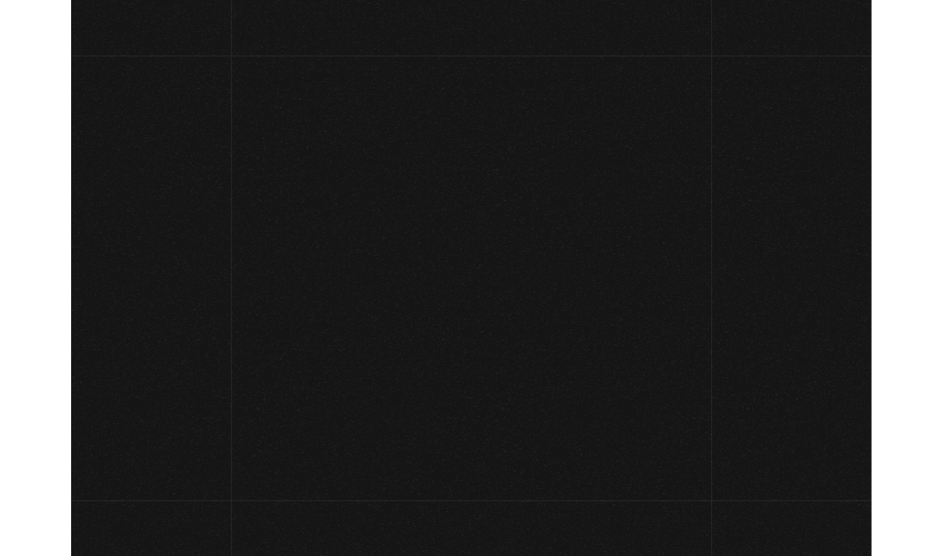
scroll to position [99, 0]
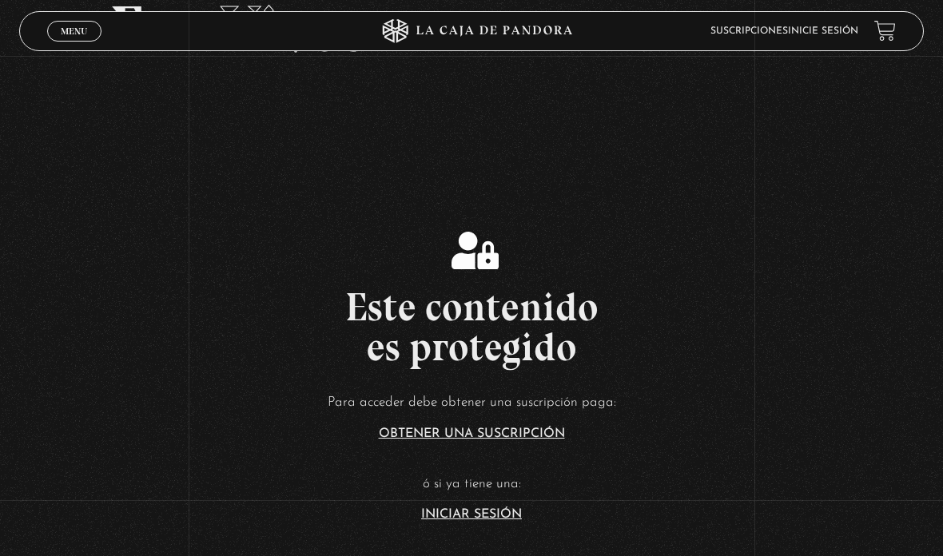
click at [841, 30] on link "Inicie sesión" at bounding box center [823, 31] width 70 height 10
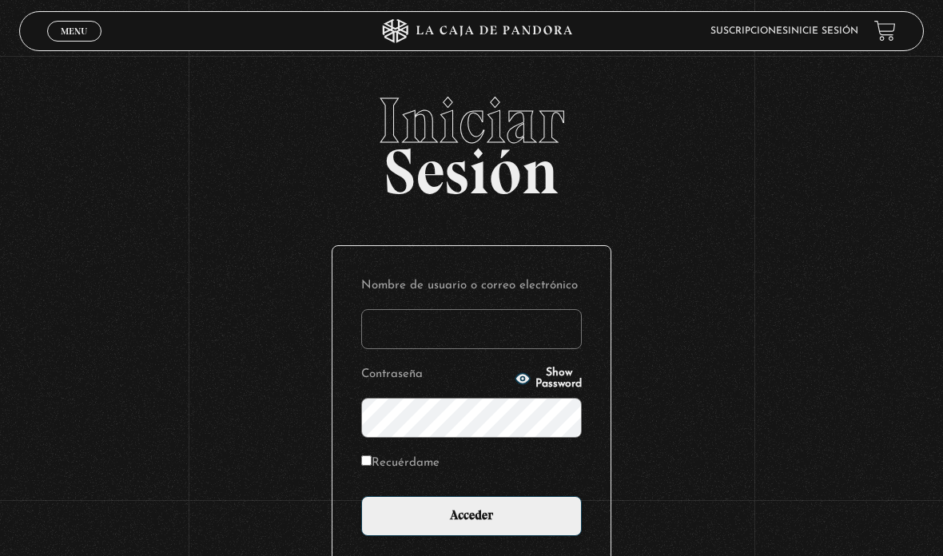
type input "[EMAIL_ADDRESS][DOMAIN_NAME]"
click at [536, 514] on input "Acceder" at bounding box center [471, 516] width 221 height 40
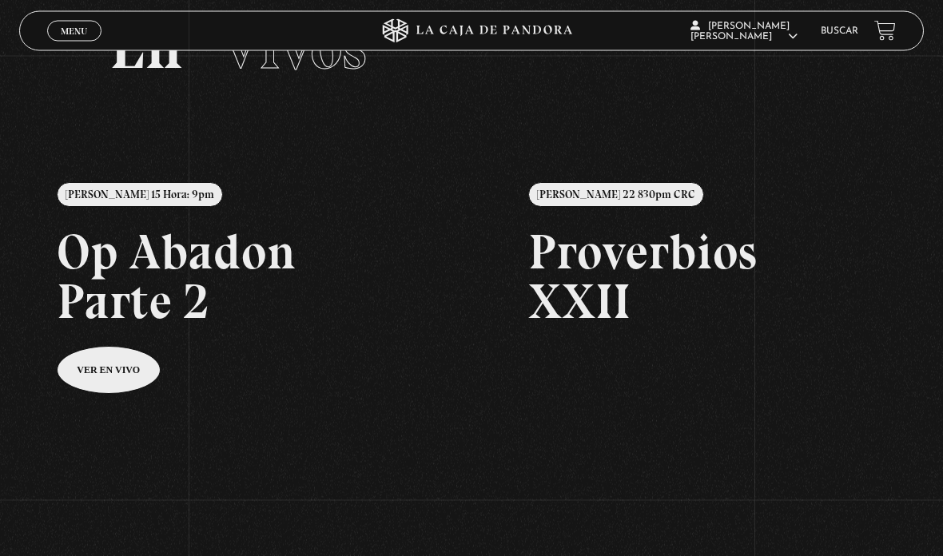
scroll to position [82, 0]
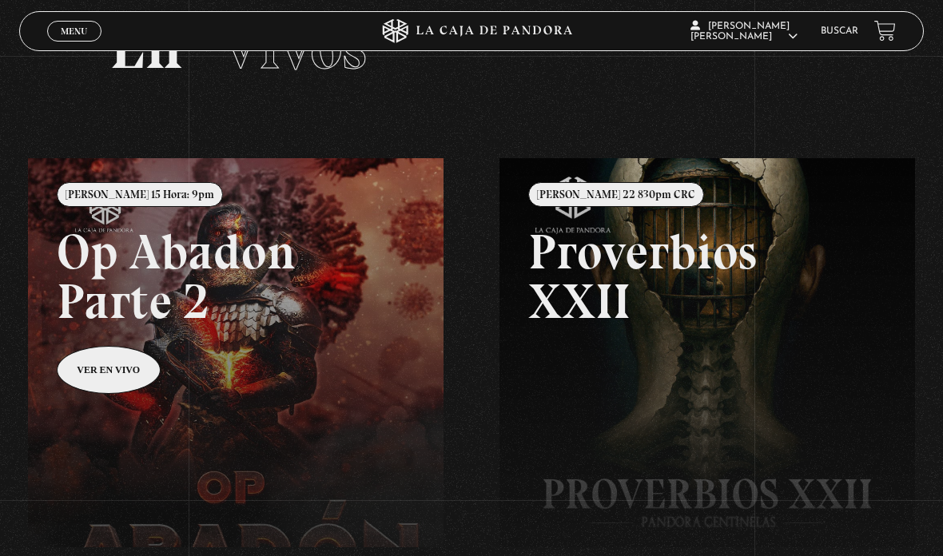
click at [123, 371] on link at bounding box center [499, 436] width 943 height 556
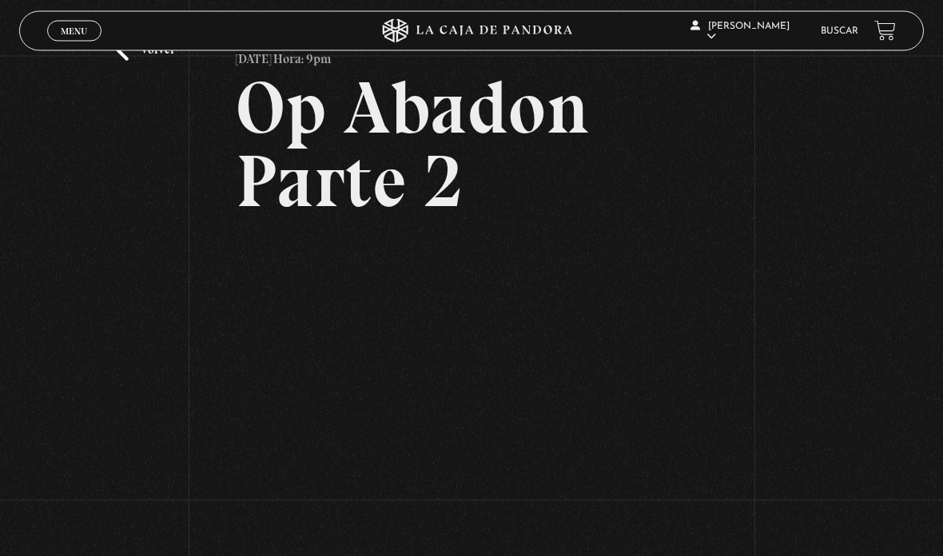
scroll to position [79, 0]
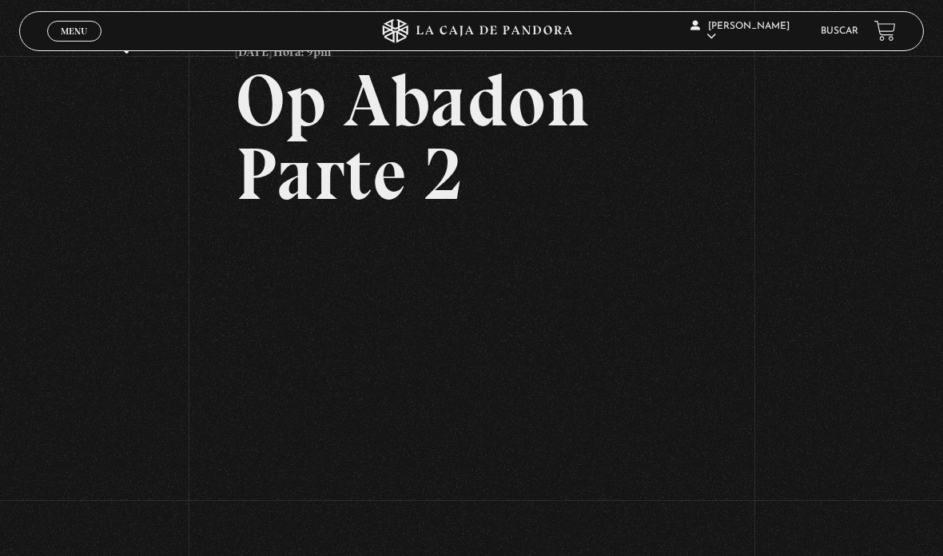
click at [165, 181] on div "Volver [DATE] Hora: 9pm Op Abadon Parte 2" at bounding box center [471, 255] width 943 height 557
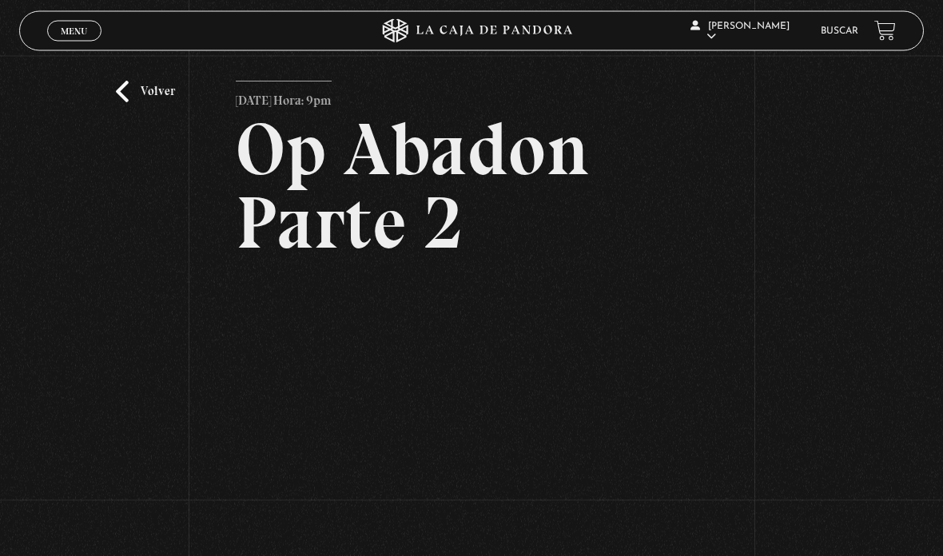
scroll to position [0, 0]
